Goal: Task Accomplishment & Management: Use online tool/utility

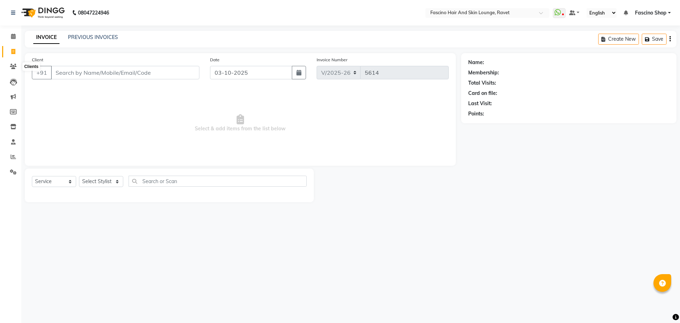
select select "5190"
select select "service"
drag, startPoint x: 0, startPoint y: 0, endPoint x: 11, endPoint y: 67, distance: 68.1
click at [11, 67] on icon at bounding box center [13, 66] width 7 height 5
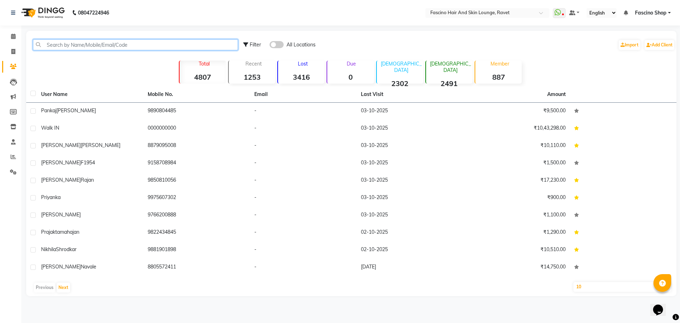
click at [87, 46] on input "text" at bounding box center [135, 44] width 205 height 11
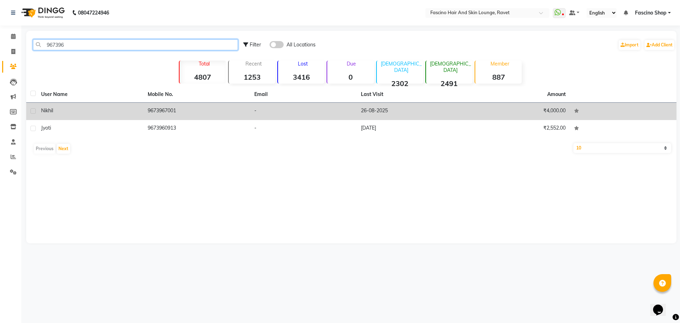
type input "967396"
click at [182, 108] on td "9673967001" at bounding box center [196, 111] width 107 height 17
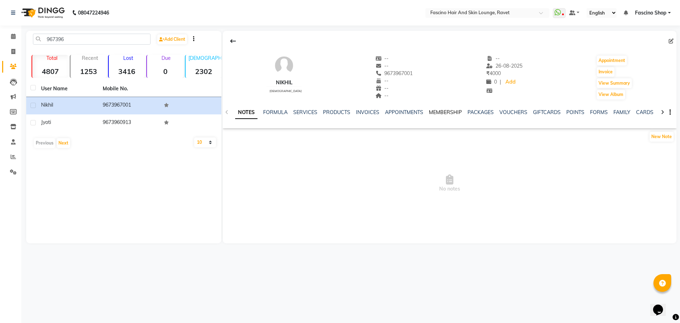
click at [440, 110] on link "MEMBERSHIP" at bounding box center [445, 112] width 33 height 6
click at [605, 70] on button "Invoice" at bounding box center [606, 72] width 18 height 10
select select "5190"
select select "service"
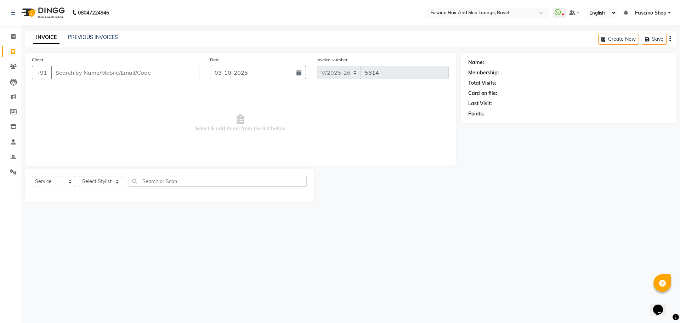
type input "9673967001"
click at [107, 179] on select "Select Stylist [PERSON_NAME] Shop [PERSON_NAME] [PERSON_NAME] ( S R Manager ) […" at bounding box center [101, 181] width 44 height 11
select select "66200"
click at [79, 176] on select "Select Stylist [PERSON_NAME] Shop [PERSON_NAME] [PERSON_NAME] ( S R Manager ) […" at bounding box center [101, 181] width 44 height 11
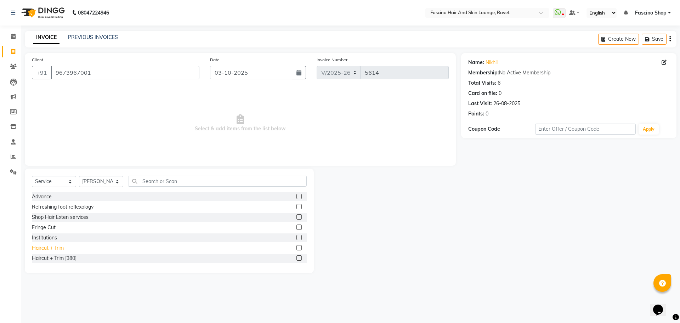
click at [57, 248] on div "Haircut + Trim" at bounding box center [48, 247] width 32 height 7
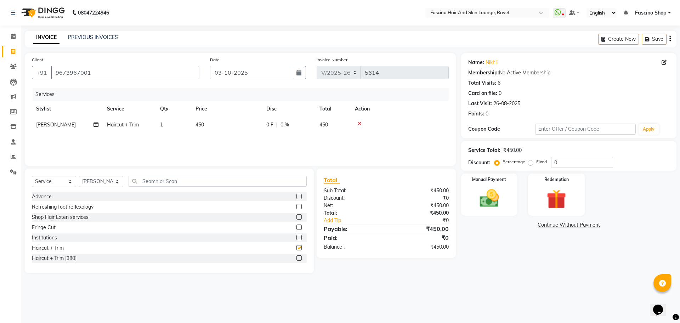
checkbox input "false"
click at [219, 120] on td "450" at bounding box center [226, 125] width 71 height 16
click at [191, 120] on td "1" at bounding box center [173, 125] width 35 height 16
select select "66200"
click at [219, 120] on td "1" at bounding box center [206, 130] width 35 height 27
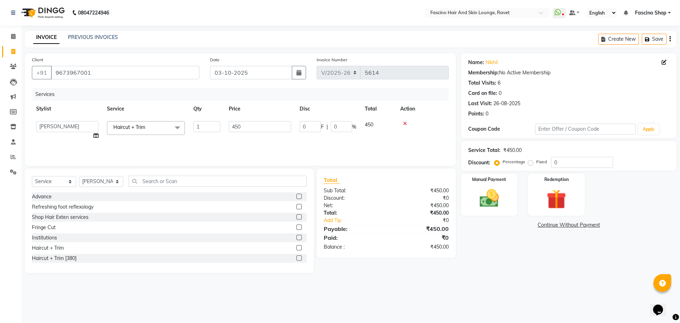
click at [219, 120] on td "1" at bounding box center [206, 130] width 35 height 27
click at [243, 127] on td "450" at bounding box center [226, 125] width 71 height 16
select select "66200"
click at [243, 127] on input "450" at bounding box center [260, 126] width 62 height 11
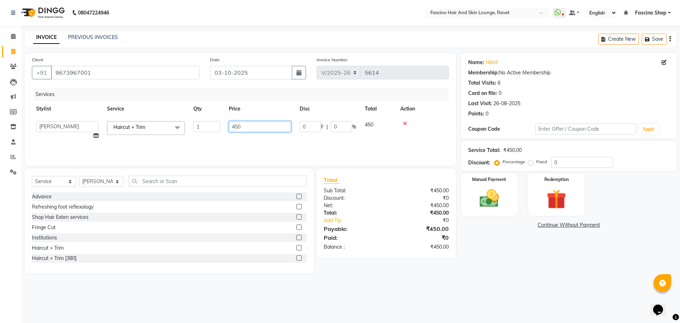
click at [243, 127] on input "450" at bounding box center [260, 126] width 62 height 11
type input "500"
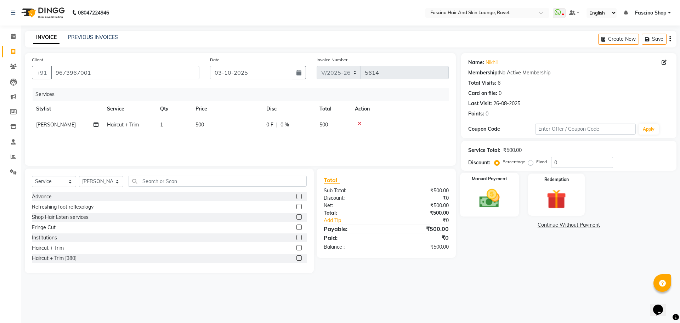
click at [493, 200] on img at bounding box center [489, 198] width 33 height 23
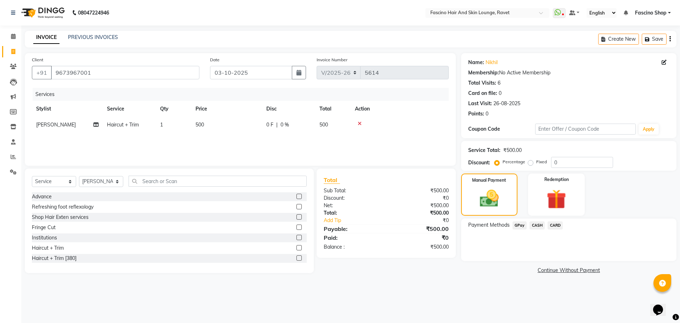
click at [514, 227] on span "GPay" at bounding box center [520, 225] width 15 height 8
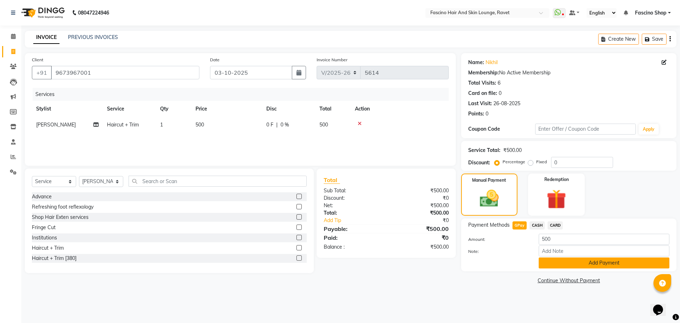
click at [568, 261] on button "Add Payment" at bounding box center [604, 263] width 131 height 11
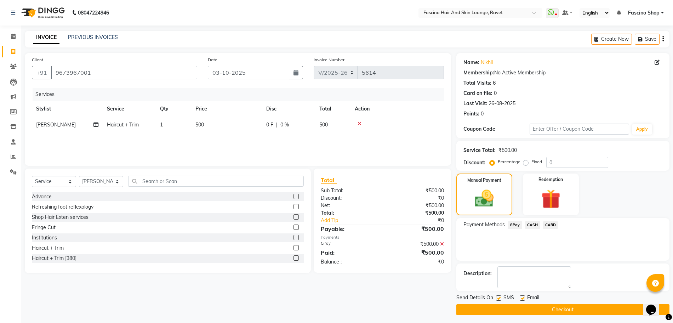
click at [568, 310] on button "Checkout" at bounding box center [563, 309] width 213 height 11
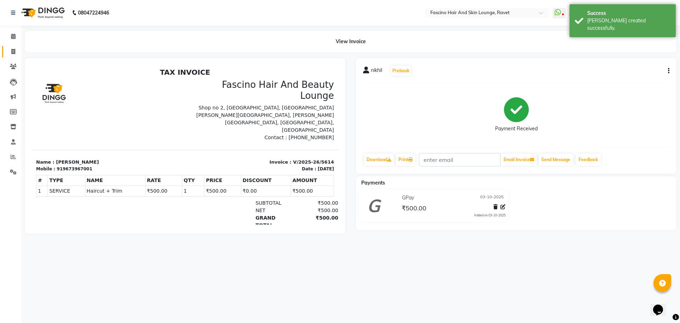
click at [8, 57] on link "Invoice" at bounding box center [10, 52] width 17 height 12
select select "5190"
select select "service"
